Goal: Task Accomplishment & Management: Use online tool/utility

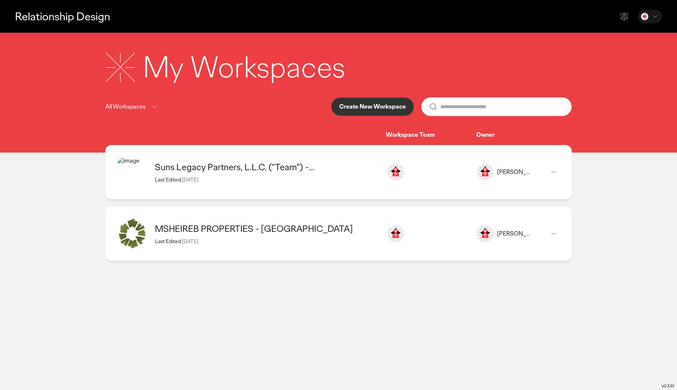
click at [358, 108] on p "Create New Workspace" at bounding box center [372, 107] width 67 height 6
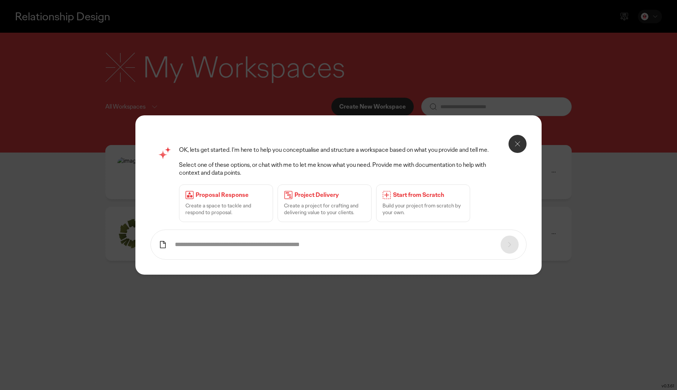
click at [224, 203] on p "Create a space to tackle and respond to proposal." at bounding box center [225, 209] width 81 height 14
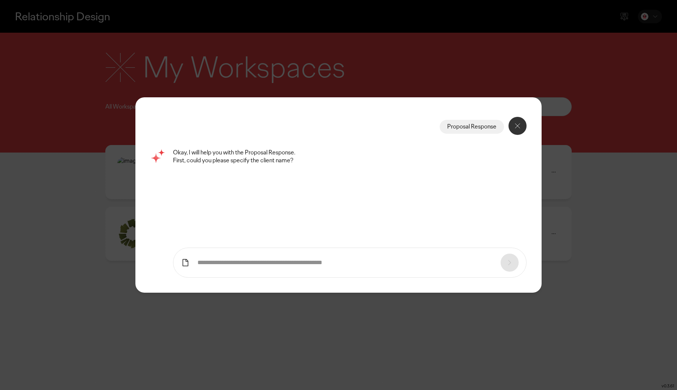
click at [278, 264] on input "text" at bounding box center [345, 263] width 296 height 8
type input "********"
click at [508, 259] on icon at bounding box center [509, 262] width 9 height 9
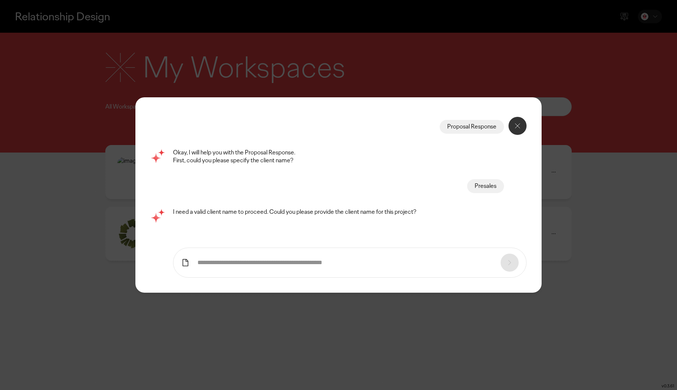
click at [453, 255] on form at bounding box center [350, 263] width 354 height 30
click at [450, 262] on input "text" at bounding box center [345, 263] width 296 height 8
click at [517, 127] on icon at bounding box center [517, 125] width 9 height 9
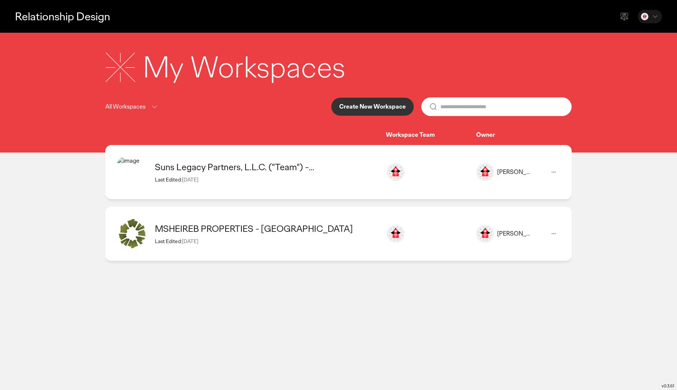
click at [352, 207] on div "Suns Legacy Partners, L.L.C. ("Team") - [GEOGRAPHIC_DATA] Last Edited: [DATE] […" at bounding box center [338, 234] width 466 height 54
